Goal: Information Seeking & Learning: Learn about a topic

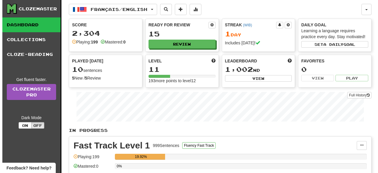
scroll to position [72, 0]
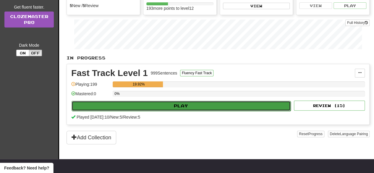
click at [114, 102] on button "Play" at bounding box center [181, 106] width 219 height 10
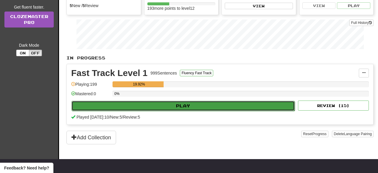
select select "**"
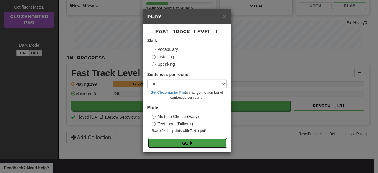
click at [172, 143] on button "Go" at bounding box center [187, 143] width 79 height 10
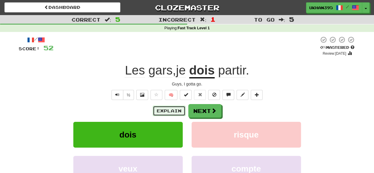
click at [173, 111] on button "Explain" at bounding box center [169, 111] width 33 height 10
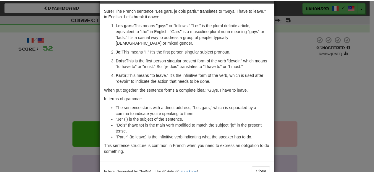
scroll to position [33, 0]
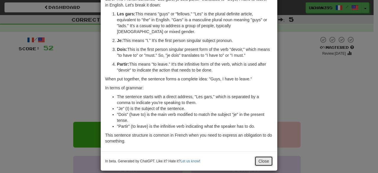
click at [258, 156] on button "Close" at bounding box center [264, 161] width 18 height 10
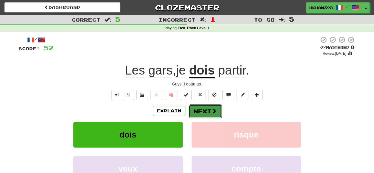
click at [204, 110] on button "Next" at bounding box center [205, 111] width 33 height 14
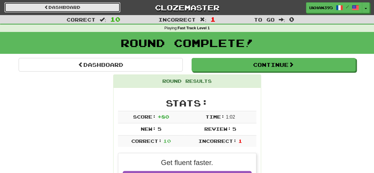
click at [72, 4] on link "Dashboard" at bounding box center [62, 7] width 116 height 10
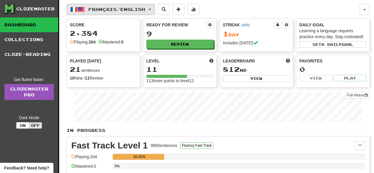
click at [109, 11] on span "Français / English" at bounding box center [116, 9] width 57 height 5
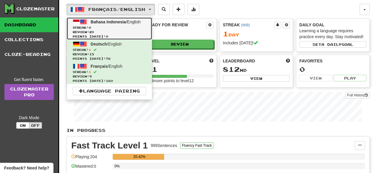
click at [111, 24] on link "Bahasa Indonesia / English Streak: 0 Review: 20 Points [DATE]: 0" at bounding box center [109, 28] width 85 height 22
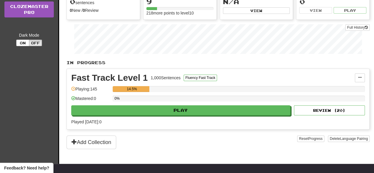
scroll to position [68, 0]
